Goal: Information Seeking & Learning: Learn about a topic

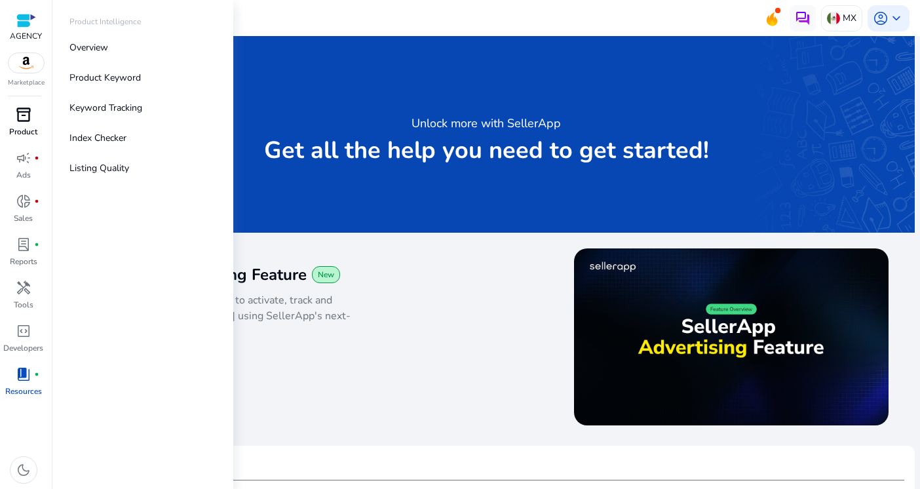
click at [31, 119] on span "inventory_2" at bounding box center [24, 115] width 16 height 16
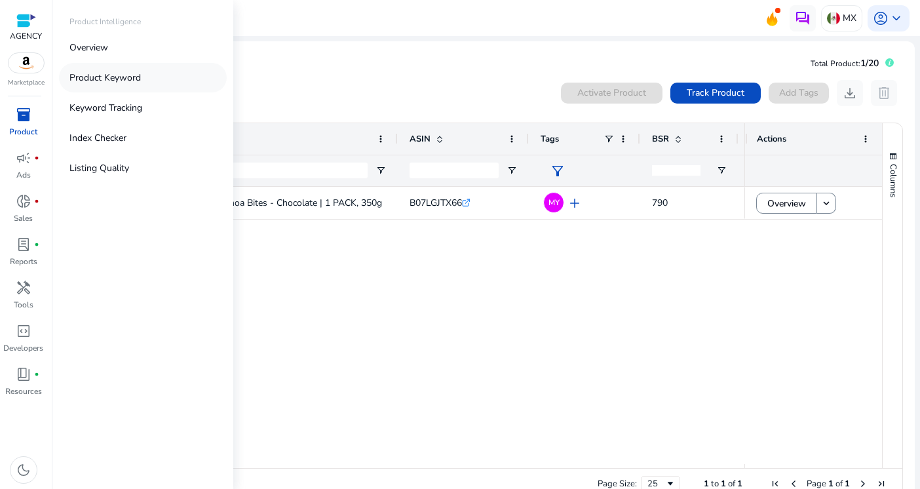
click at [98, 81] on p "Product Keyword" at bounding box center [104, 78] width 71 height 14
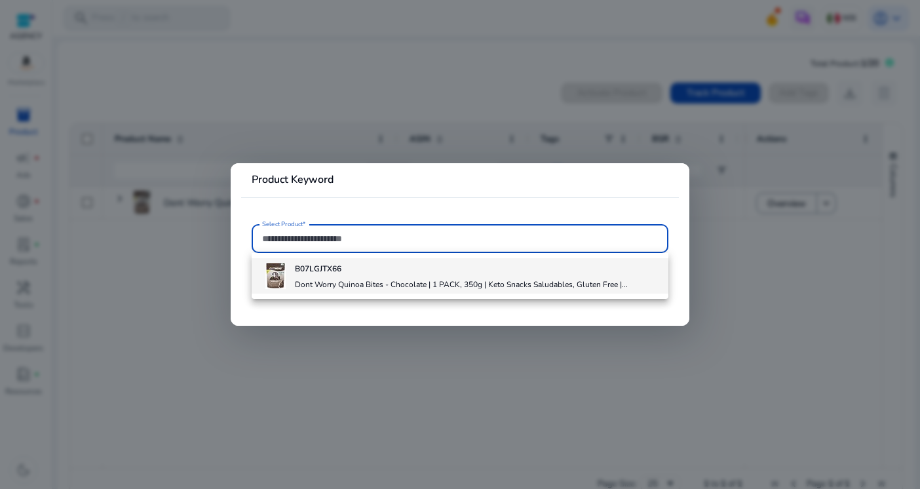
click at [353, 267] on h4 "B07LGJTX66" at bounding box center [461, 268] width 333 height 10
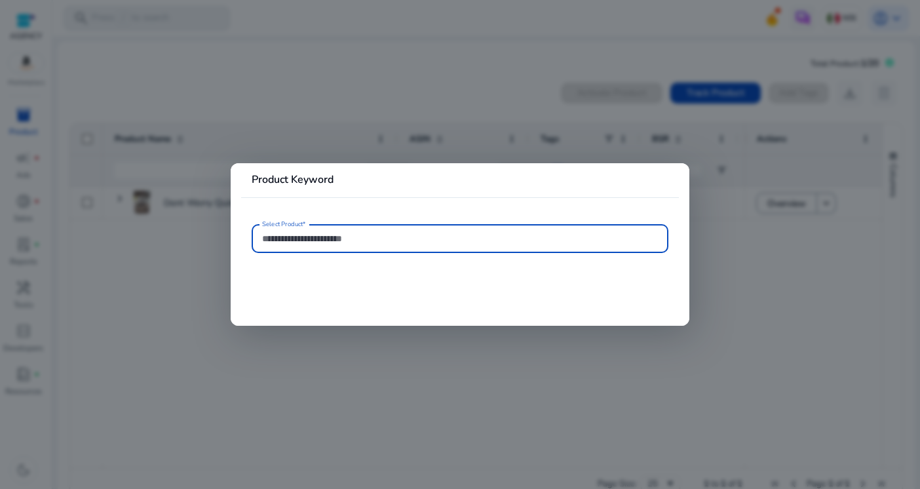
type input "**********"
